Goal: Check status: Check status

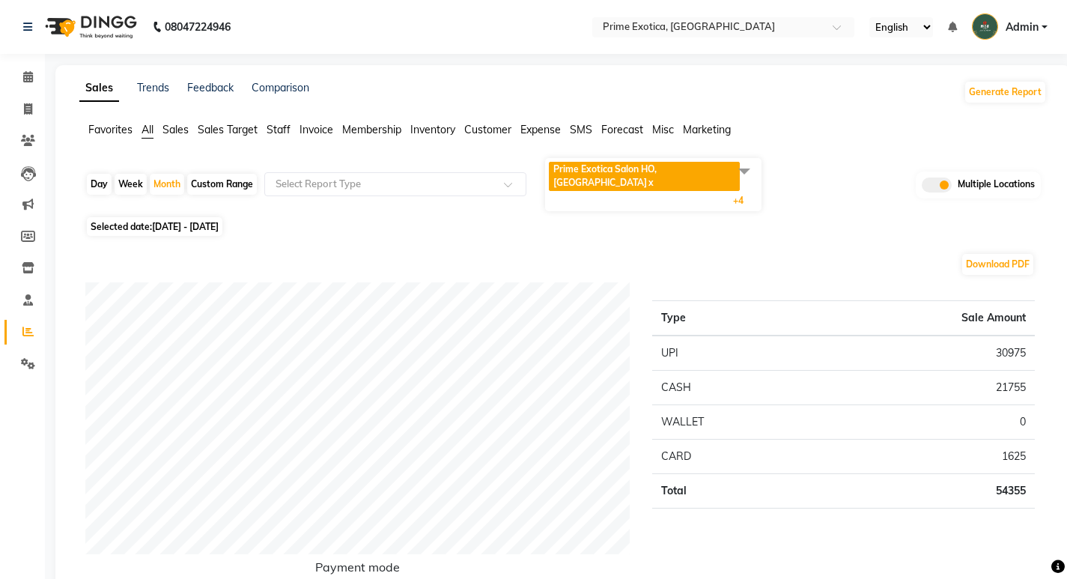
click at [103, 175] on div "Day" at bounding box center [99, 184] width 25 height 21
select select "10"
select select "2025"
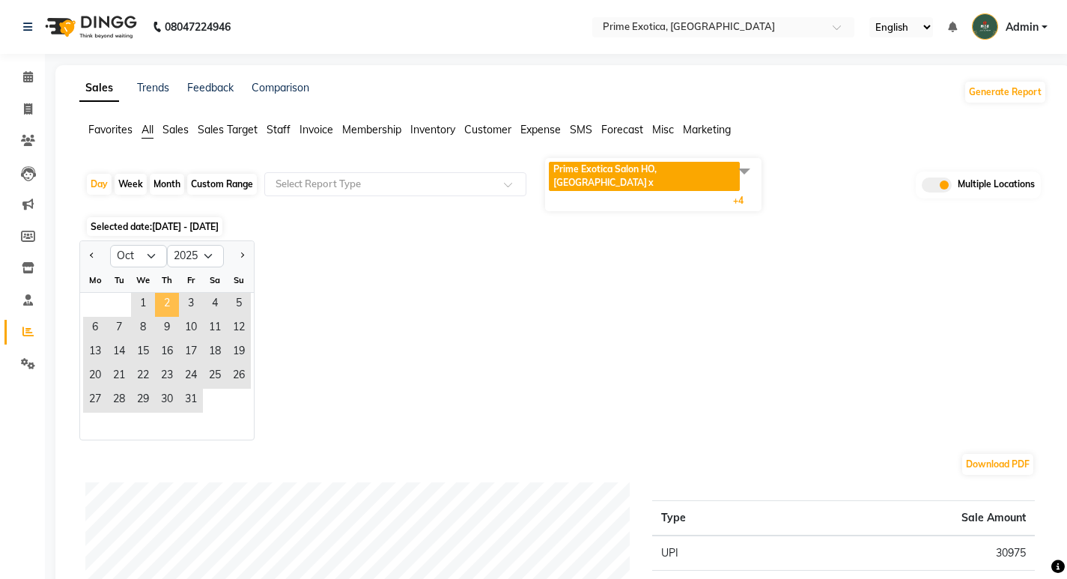
click at [178, 293] on span "2" at bounding box center [167, 305] width 24 height 24
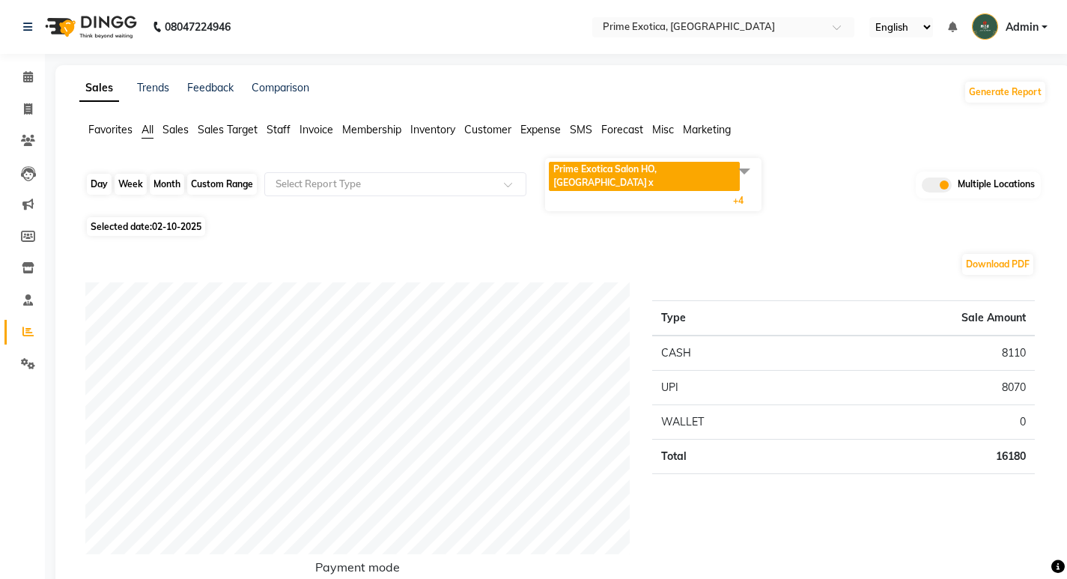
click at [100, 175] on div "Day" at bounding box center [99, 184] width 25 height 21
select select "10"
select select "2025"
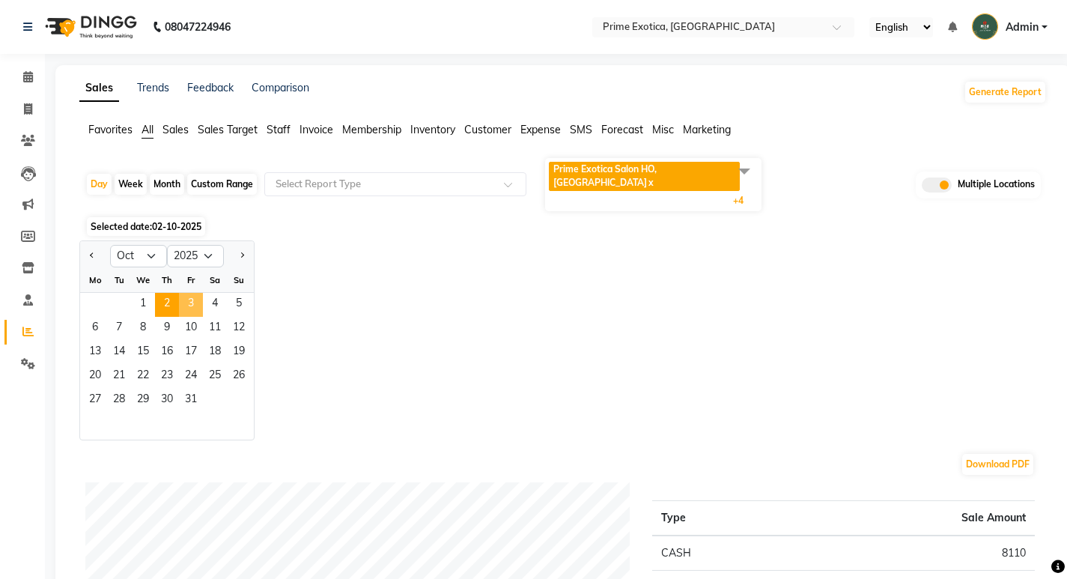
click at [183, 293] on span "3" at bounding box center [191, 305] width 24 height 24
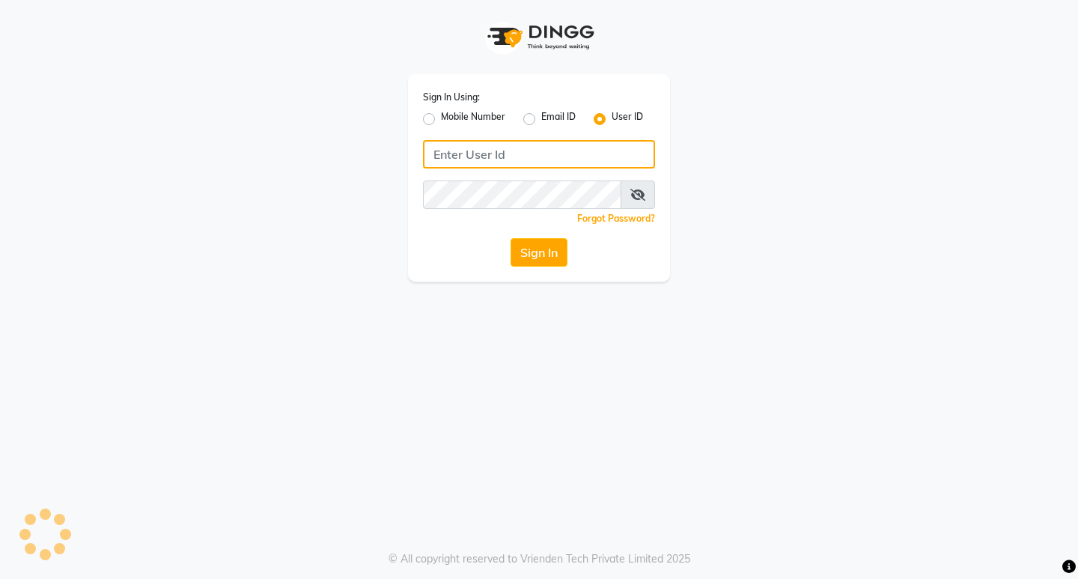
type input "primeexotica"
